Goal: Use online tool/utility: Utilize a website feature to perform a specific function

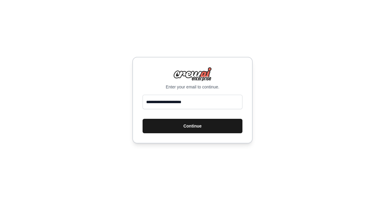
type input "**********"
click at [184, 129] on button "Continue" at bounding box center [193, 126] width 100 height 14
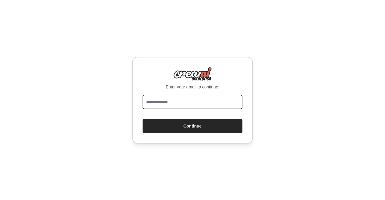
click at [166, 104] on input "email" at bounding box center [193, 102] width 100 height 14
type input "**********"
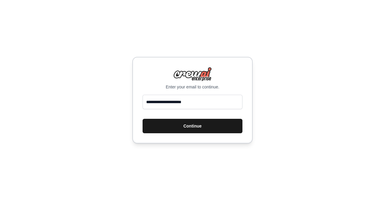
click at [194, 125] on button "Continue" at bounding box center [193, 126] width 100 height 14
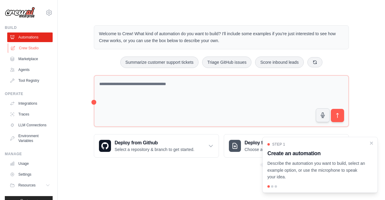
click at [33, 46] on link "Crew Studio" at bounding box center [30, 48] width 45 height 10
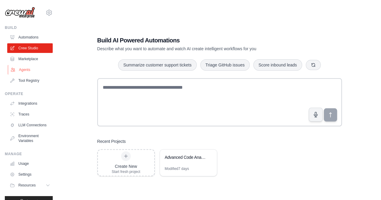
click at [22, 71] on link "Agents" at bounding box center [30, 70] width 45 height 10
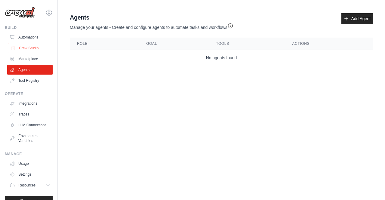
click at [27, 48] on link "Crew Studio" at bounding box center [30, 48] width 45 height 10
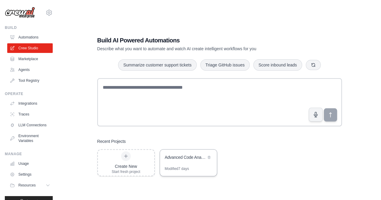
click at [193, 159] on div "Advanced Code Analyzer with Architecture & Rules" at bounding box center [185, 157] width 41 height 6
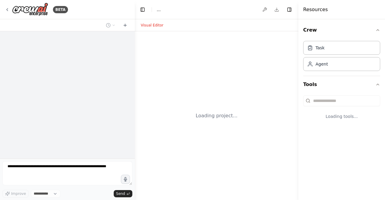
select select "****"
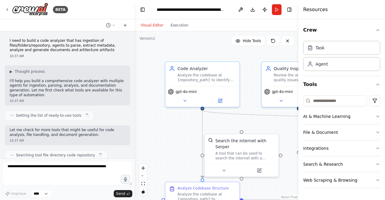
scroll to position [26703, 0]
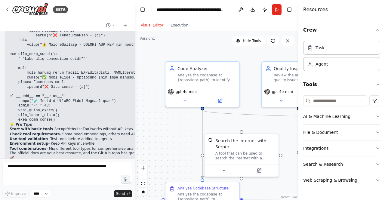
click at [379, 33] on button "Crew" at bounding box center [341, 30] width 77 height 17
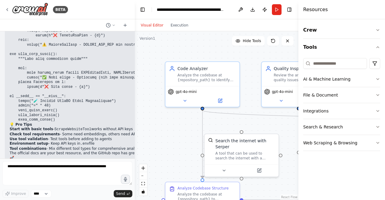
click at [282, 25] on div "Visual Editor Execution" at bounding box center [217, 25] width 164 height 12
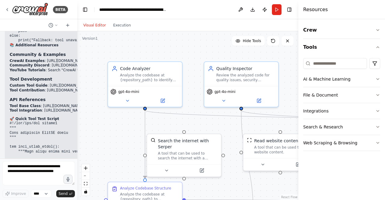
scroll to position [27911, 0]
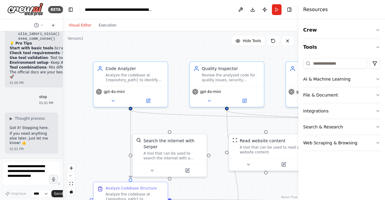
drag, startPoint x: 134, startPoint y: 87, endPoint x: 49, endPoint y: 92, distance: 85.7
click at [49, 92] on div "BETA I need to build a code analyzer that has ingestion of files/folders/reposi…" at bounding box center [31, 100] width 63 height 200
click at [121, 66] on div "Code Analyzer" at bounding box center [135, 67] width 58 height 6
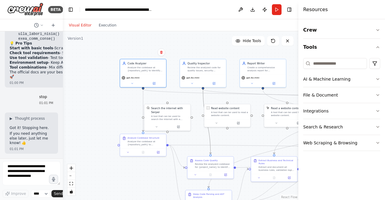
click at [208, 133] on icon "Edge from c33e480f-53d9-42f3-8c45-870bb6a045c3 to e1955457-4b0e-4ddf-8f9a-ff33d…" at bounding box center [207, 121] width 8 height 65
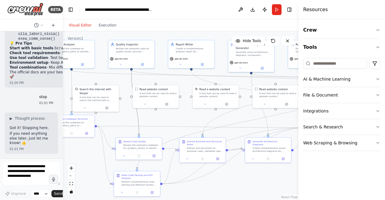
drag, startPoint x: 198, startPoint y: 126, endPoint x: 126, endPoint y: 107, distance: 74.1
click at [126, 107] on div ".deletable-edge-delete-btn { width: 20px; height: 20px; border: 0px solid #ffff…" at bounding box center [181, 115] width 236 height 169
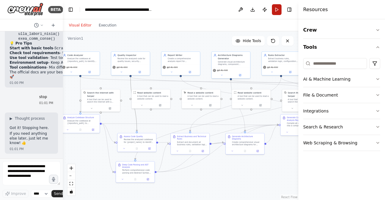
click at [273, 10] on button "Run" at bounding box center [277, 9] width 10 height 11
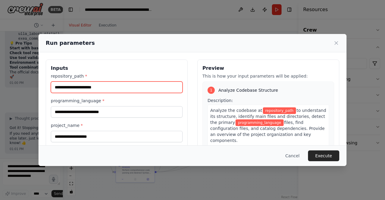
click at [100, 88] on input "repository_path *" at bounding box center [117, 87] width 132 height 11
paste input "**********"
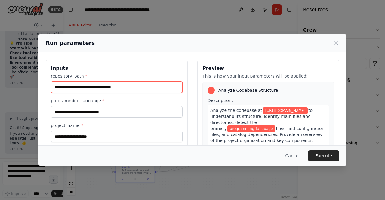
type input "**********"
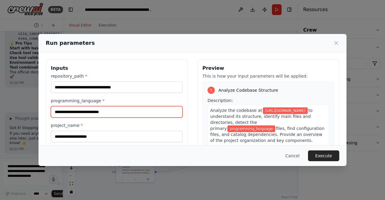
click at [91, 112] on input "programming_language *" at bounding box center [117, 111] width 132 height 11
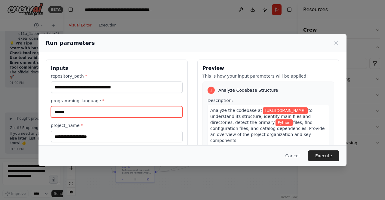
type input "******"
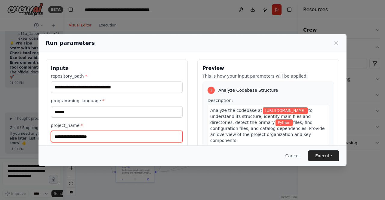
click at [80, 136] on input "project_name *" at bounding box center [117, 136] width 132 height 11
type input "**********"
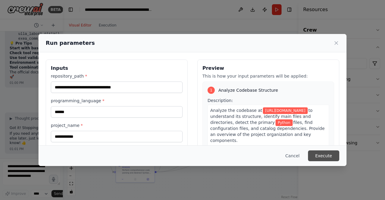
click at [328, 154] on button "Execute" at bounding box center [323, 156] width 31 height 11
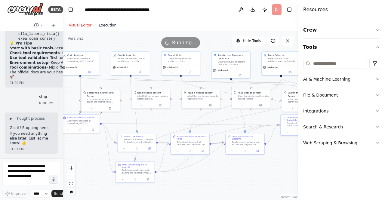
click at [109, 27] on button "Execution" at bounding box center [107, 25] width 25 height 7
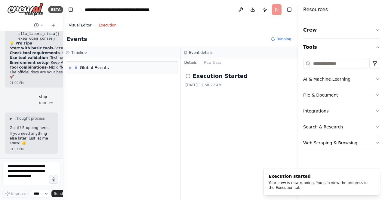
click at [83, 28] on button "Visual Editor" at bounding box center [80, 25] width 30 height 7
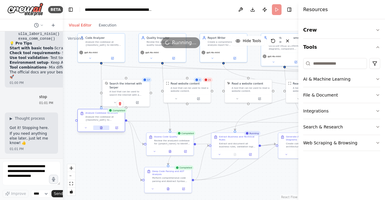
click at [102, 129] on icon at bounding box center [101, 128] width 2 height 2
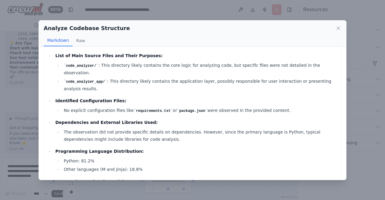
scroll to position [90, 0]
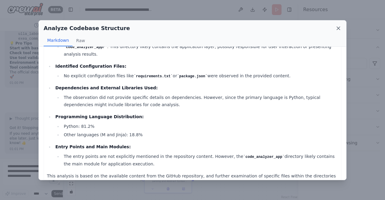
click at [341, 26] on icon at bounding box center [339, 28] width 6 height 6
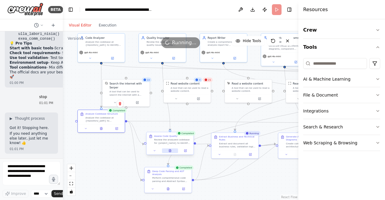
click at [169, 150] on icon at bounding box center [170, 151] width 2 height 2
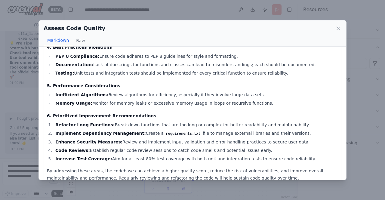
scroll to position [170, 0]
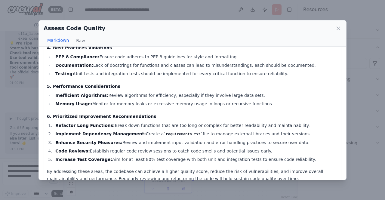
click at [339, 24] on div "Assess Code Quality" at bounding box center [193, 28] width 298 height 8
click at [338, 27] on icon at bounding box center [338, 28] width 3 height 3
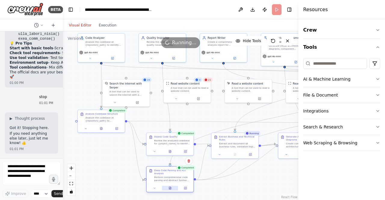
click at [167, 189] on button at bounding box center [170, 188] width 16 height 5
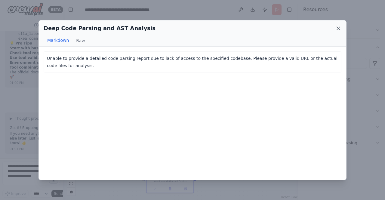
click at [340, 27] on icon at bounding box center [339, 28] width 6 height 6
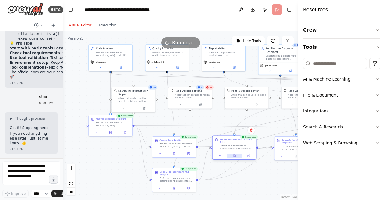
click at [235, 156] on icon at bounding box center [235, 156] width 2 height 2
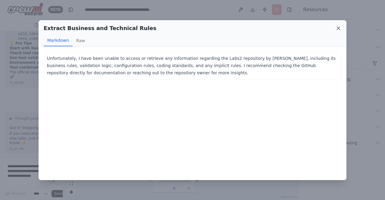
click at [338, 26] on icon at bounding box center [339, 28] width 6 height 6
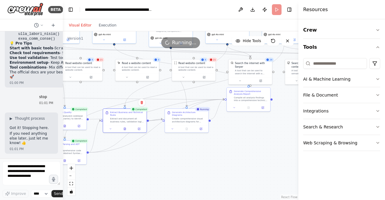
drag, startPoint x: 214, startPoint y: 119, endPoint x: 104, endPoint y: 91, distance: 112.9
click at [104, 91] on div ".deletable-edge-delete-btn { width: 20px; height: 20px; border: 0px solid #ffff…" at bounding box center [181, 115] width 236 height 169
click at [104, 25] on button "Execution" at bounding box center [107, 25] width 25 height 7
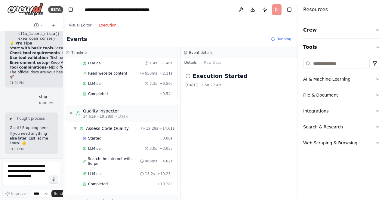
scroll to position [1323, 0]
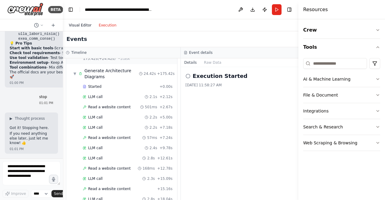
click at [84, 25] on button "Visual Editor" at bounding box center [80, 25] width 30 height 7
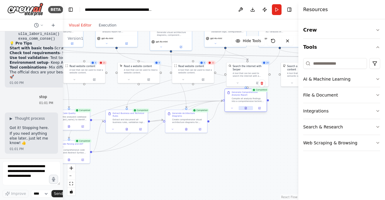
click at [246, 107] on icon at bounding box center [246, 108] width 2 height 2
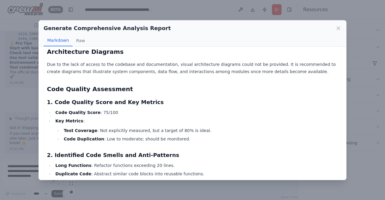
scroll to position [0, 0]
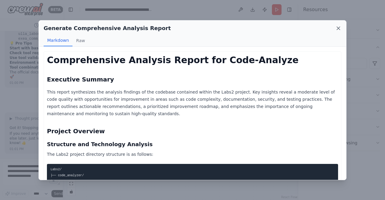
click at [339, 29] on icon at bounding box center [339, 28] width 6 height 6
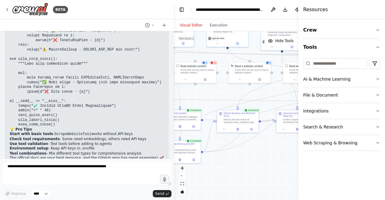
drag, startPoint x: 62, startPoint y: 107, endPoint x: 174, endPoint y: 114, distance: 112.2
click at [174, 114] on div "BETA I need to build a code analyzer that has ingestion of files/folders/reposi…" at bounding box center [192, 100] width 385 height 200
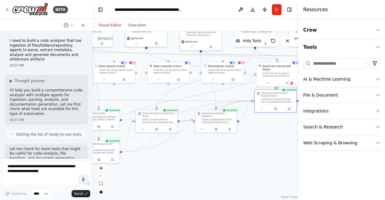
drag, startPoint x: 173, startPoint y: 76, endPoint x: 93, endPoint y: 98, distance: 83.6
click at [93, 98] on div "BETA I need to build a code analyzer that has ingestion of files/folders/reposi…" at bounding box center [192, 100] width 385 height 200
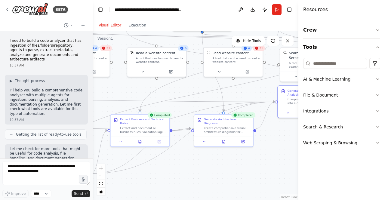
click at [197, 99] on div ".deletable-edge-delete-btn { width: 20px; height: 20px; border: 0px solid #ffff…" at bounding box center [196, 115] width 206 height 169
drag, startPoint x: 210, startPoint y: 93, endPoint x: 213, endPoint y: 181, distance: 88.0
click at [213, 181] on div ".deletable-edge-delete-btn { width: 20px; height: 20px; border: 0px solid #ffff…" at bounding box center [196, 115] width 206 height 169
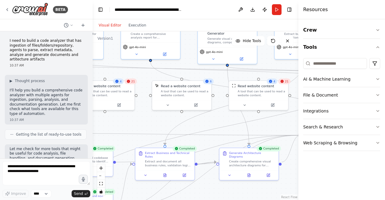
drag, startPoint x: 213, startPoint y: 181, endPoint x: 239, endPoint y: 214, distance: 41.9
click at [239, 200] on html "BETA I need to build a code analyzer that has ingestion of files/folders/reposi…" at bounding box center [192, 100] width 385 height 200
click at [221, 135] on icon "Edge from 591b737a-6ecc-43ac-9009-acb3d6c99427 to fb327045-5689-414e-8955-9287b…" at bounding box center [165, 134] width 271 height 2
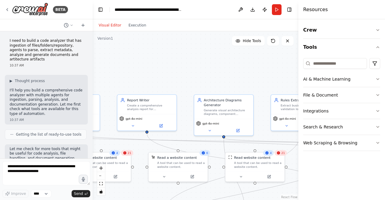
drag, startPoint x: 220, startPoint y: 117, endPoint x: 216, endPoint y: 188, distance: 71.7
click at [216, 188] on div ".deletable-edge-delete-btn { width: 20px; height: 20px; border: 0px solid #ffff…" at bounding box center [196, 115] width 206 height 169
click at [238, 131] on icon at bounding box center [238, 130] width 4 height 4
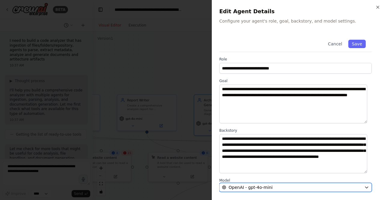
click at [365, 185] on icon "button" at bounding box center [367, 187] width 5 height 5
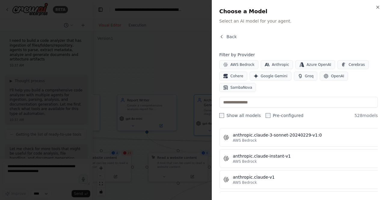
scroll to position [584, 0]
click at [242, 63] on span "AWS Bedrock" at bounding box center [243, 64] width 24 height 5
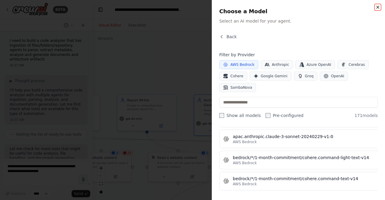
click at [377, 8] on icon "button" at bounding box center [378, 7] width 5 height 5
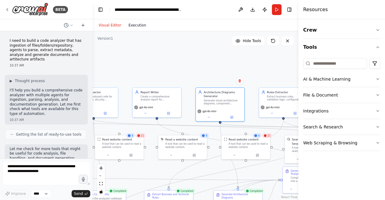
click at [139, 24] on button "Execution" at bounding box center [137, 25] width 25 height 7
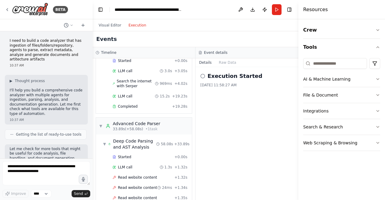
scroll to position [137, 0]
click at [109, 26] on button "Visual Editor" at bounding box center [110, 25] width 30 height 7
